Goal: Information Seeking & Learning: Find specific fact

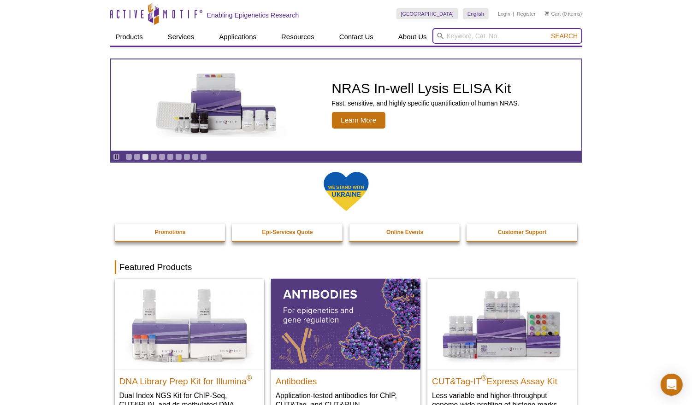
click at [493, 36] on input "search" at bounding box center [507, 36] width 150 height 16
paste input "16119013"
type input "16119013"
click at [548, 32] on button "Search" at bounding box center [564, 36] width 32 height 8
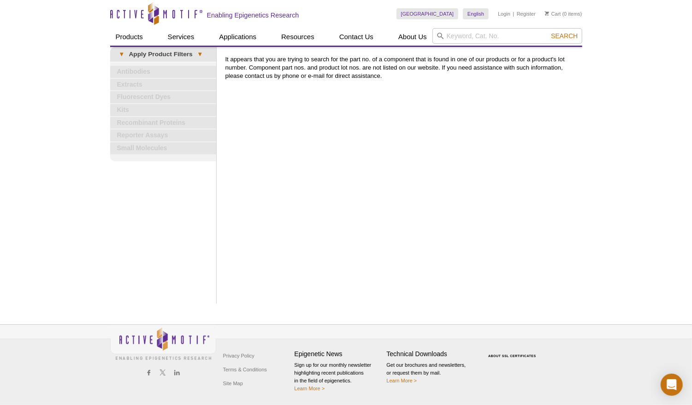
drag, startPoint x: 123, startPoint y: 248, endPoint x: 361, endPoint y: 85, distance: 288.1
click at [124, 247] on div "Click to Expand Products VIEW ALL PRODUCTS Services » Epigenetic Services » ATA…" at bounding box center [163, 175] width 106 height 257
click at [474, 43] on div "Search" at bounding box center [507, 37] width 150 height 18
click at [473, 38] on input "search" at bounding box center [507, 36] width 150 height 16
type input "39133"
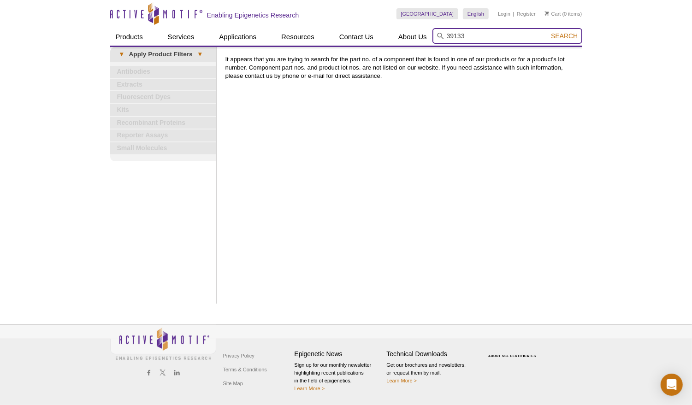
click at [548, 32] on button "Search" at bounding box center [564, 36] width 32 height 8
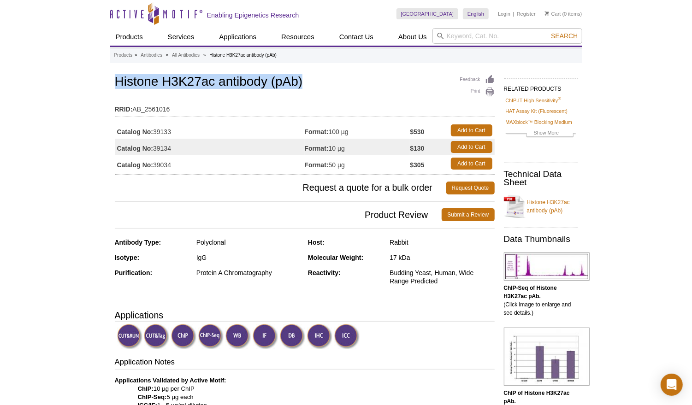
drag, startPoint x: 110, startPoint y: 79, endPoint x: 316, endPoint y: 77, distance: 205.6
copy h1 "Histone H3K27ac antibody (pAb)"
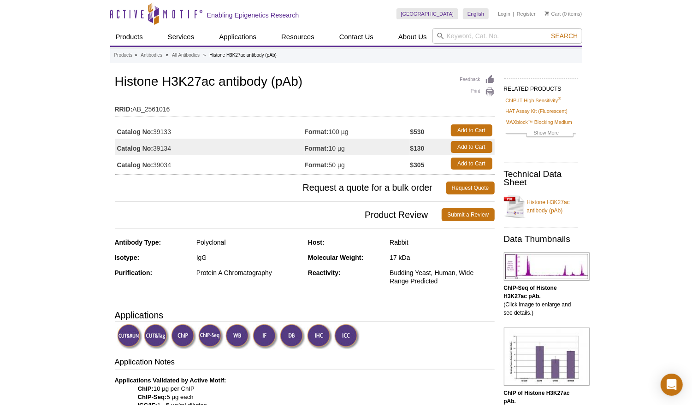
click at [157, 131] on td "Catalog No: 39133" at bounding box center [210, 130] width 190 height 17
drag, startPoint x: 155, startPoint y: 131, endPoint x: 184, endPoint y: 131, distance: 28.6
click at [184, 131] on td "Catalog No: 39133" at bounding box center [210, 130] width 190 height 17
copy td "39133"
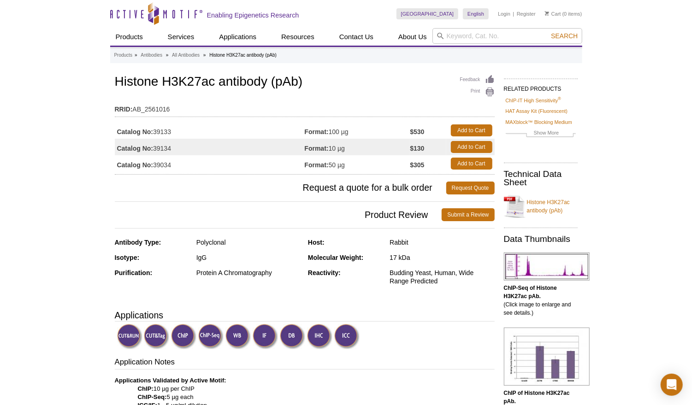
click at [368, 84] on h1 "Histone H3K27ac antibody (pAb)" at bounding box center [305, 83] width 380 height 16
click at [464, 36] on input "search" at bounding box center [507, 36] width 150 height 16
type input "HDAC3"
click at [548, 32] on button "Search" at bounding box center [564, 36] width 32 height 8
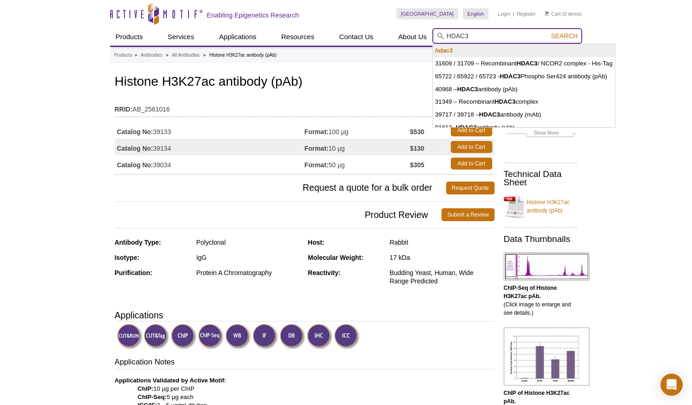
click at [522, 33] on input "HDAC3" at bounding box center [507, 36] width 150 height 16
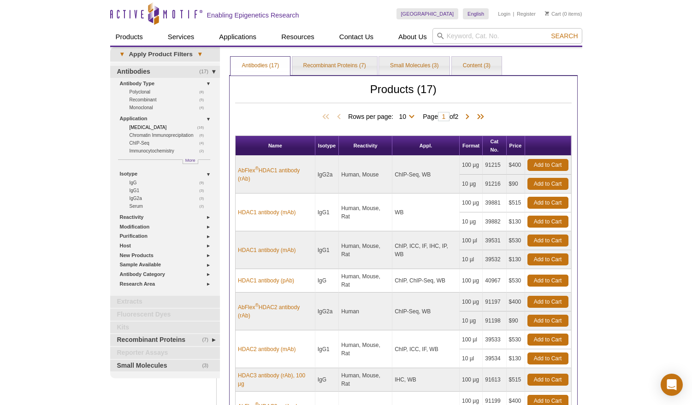
scroll to position [29, 0]
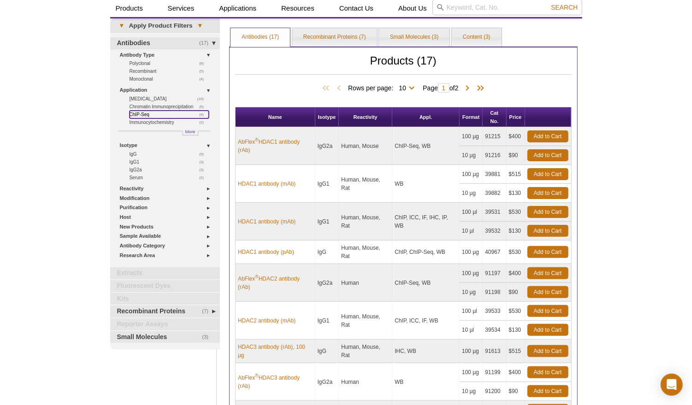
click at [145, 114] on link "(4) ChIP-Seq" at bounding box center [170, 115] width 80 height 8
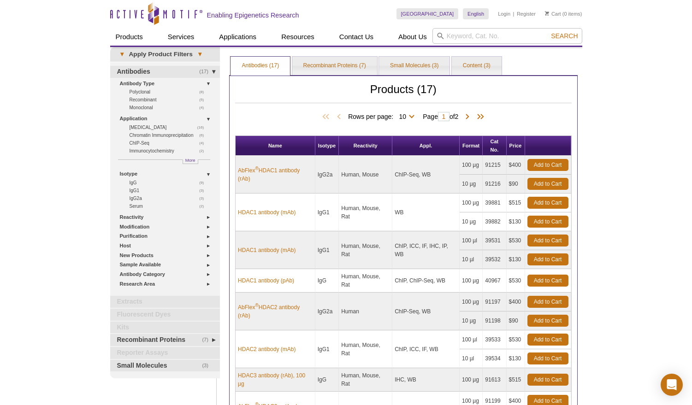
scroll to position [29, 0]
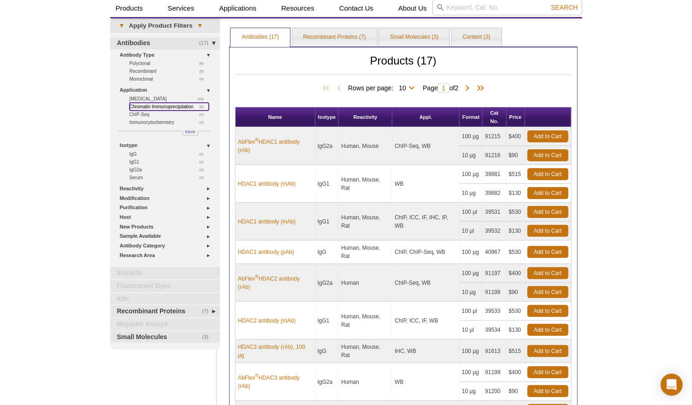
click at [151, 107] on link "(6) Chromatin Immunoprecipitation" at bounding box center [170, 107] width 80 height 8
